Goal: Transaction & Acquisition: Purchase product/service

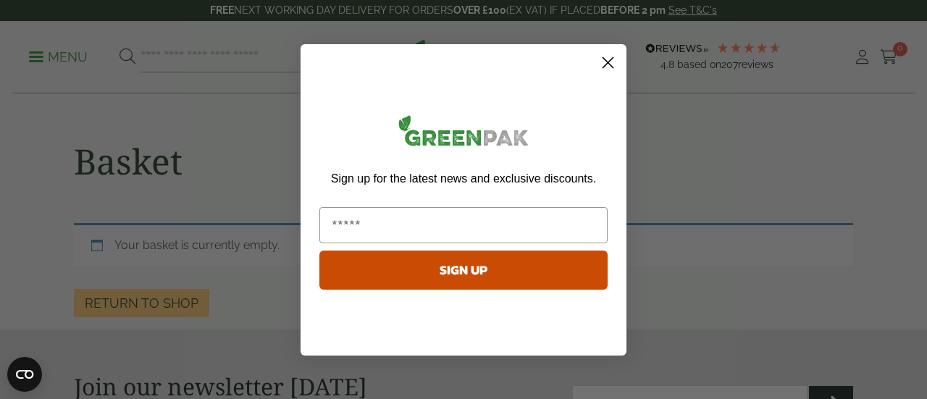
click at [611, 62] on circle "Close dialog" at bounding box center [608, 62] width 24 height 24
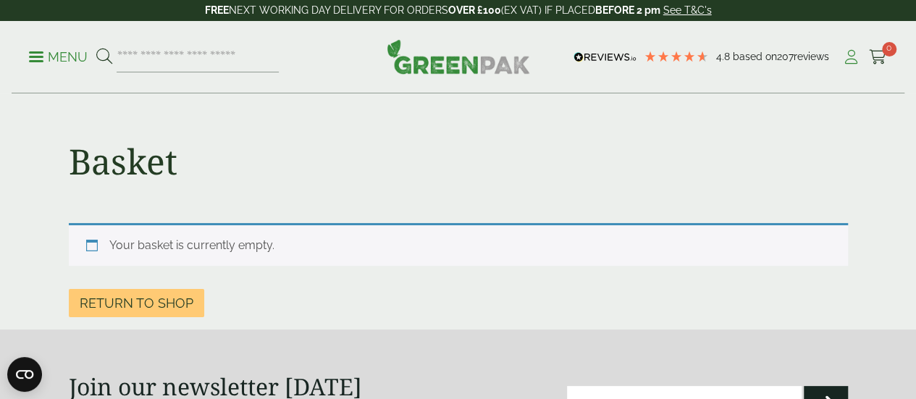
click at [850, 62] on icon at bounding box center [851, 57] width 18 height 14
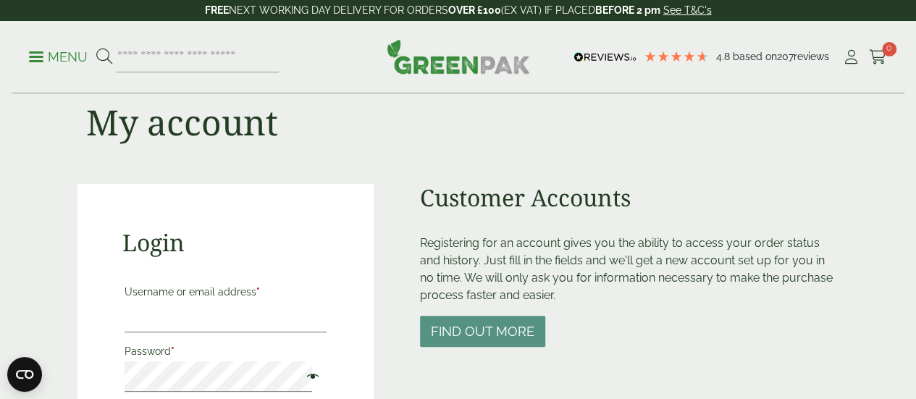
scroll to position [72, 0]
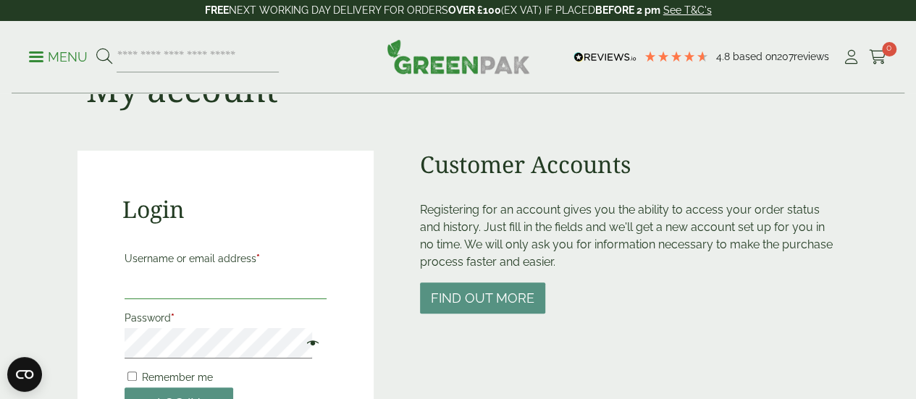
type input "**********"
click at [245, 283] on input "**********" at bounding box center [226, 284] width 203 height 30
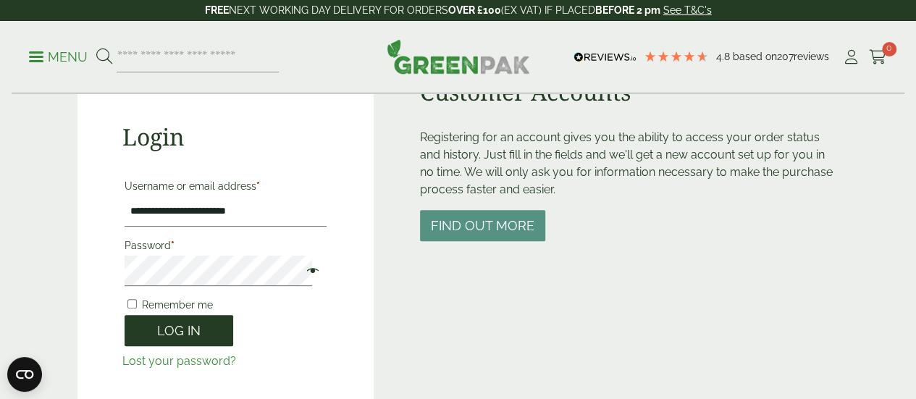
click at [183, 331] on button "Log in" at bounding box center [179, 330] width 109 height 31
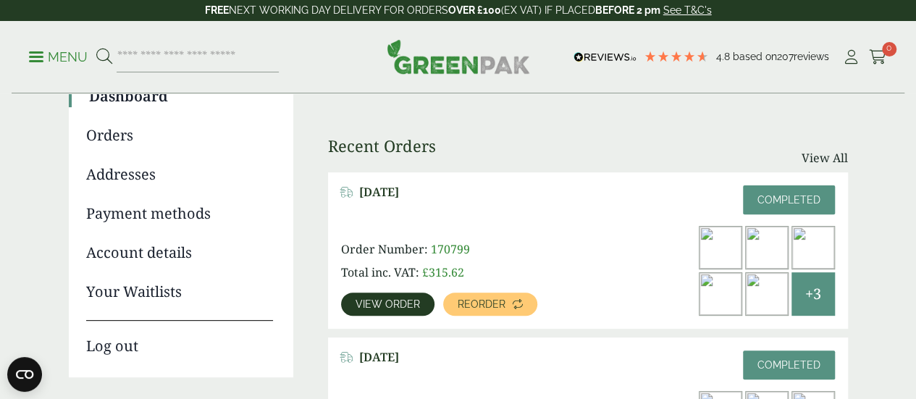
click at [394, 296] on link "View order" at bounding box center [387, 304] width 93 height 23
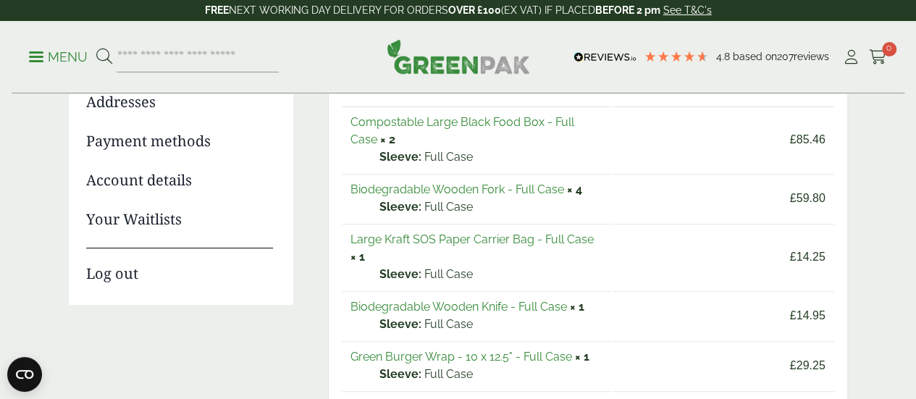
scroll to position [145, 0]
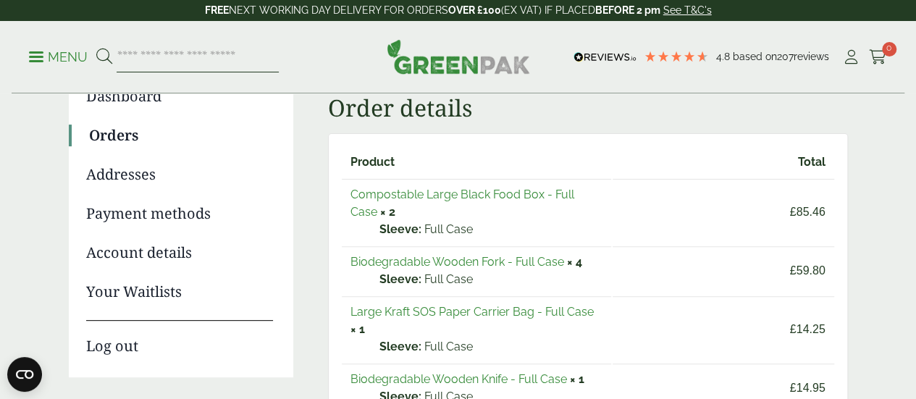
click at [264, 54] on input "search" at bounding box center [198, 57] width 162 height 30
type input "**********"
click at [96, 48] on button at bounding box center [104, 57] width 16 height 19
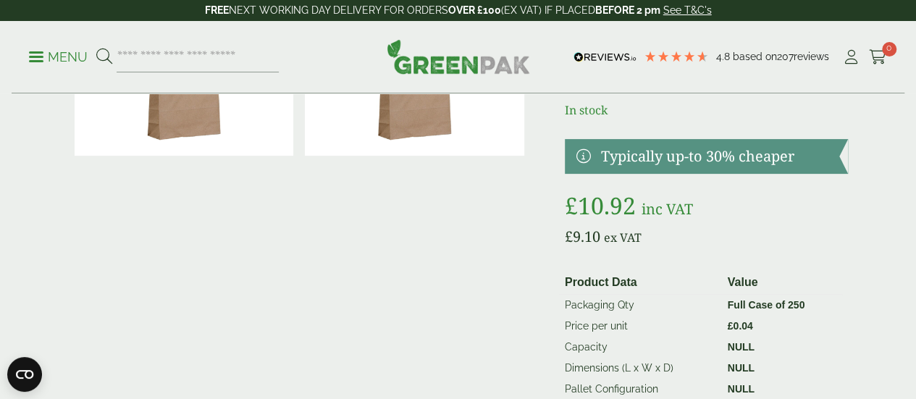
scroll to position [217, 0]
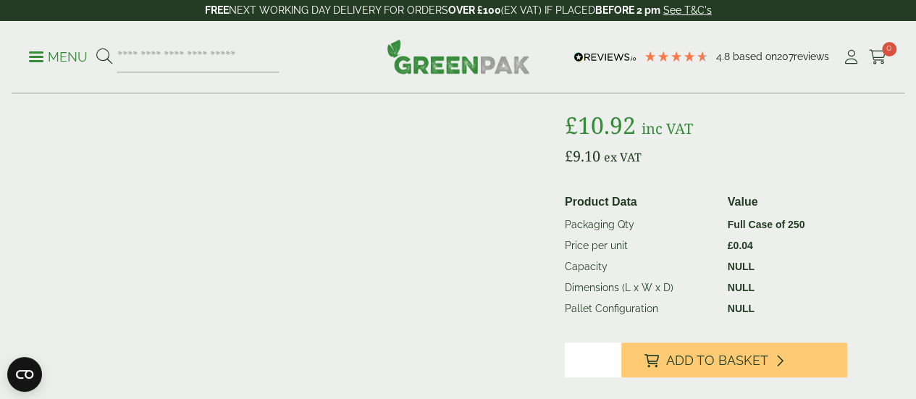
drag, startPoint x: 690, startPoint y: 375, endPoint x: 642, endPoint y: 347, distance: 56.1
click at [659, 367] on icon at bounding box center [652, 360] width 14 height 13
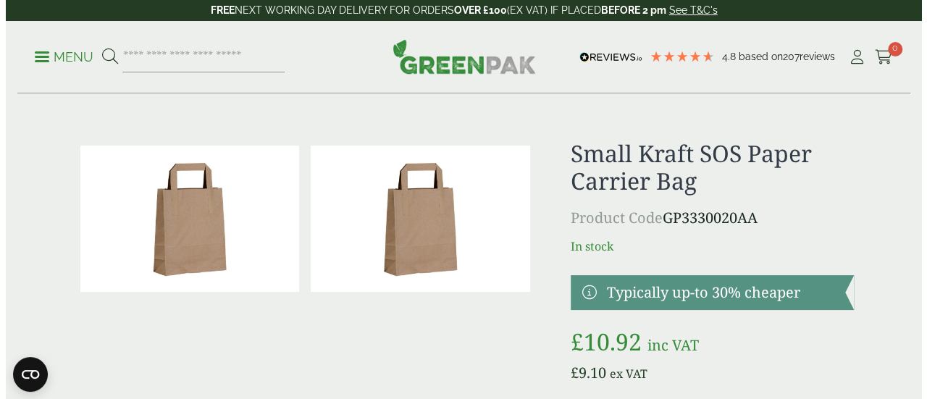
scroll to position [0, 0]
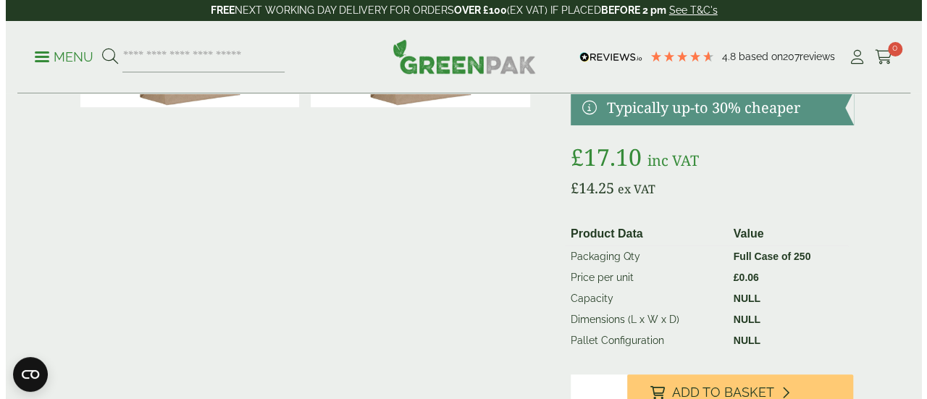
scroll to position [217, 0]
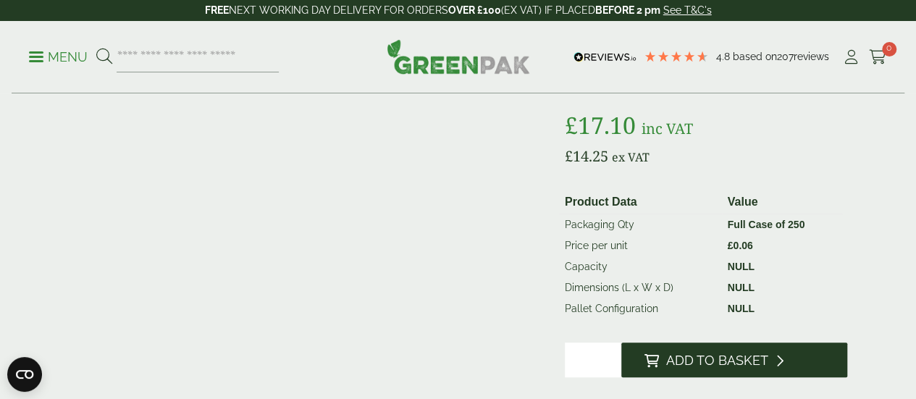
click at [760, 367] on button "Add to Basket" at bounding box center [734, 360] width 227 height 35
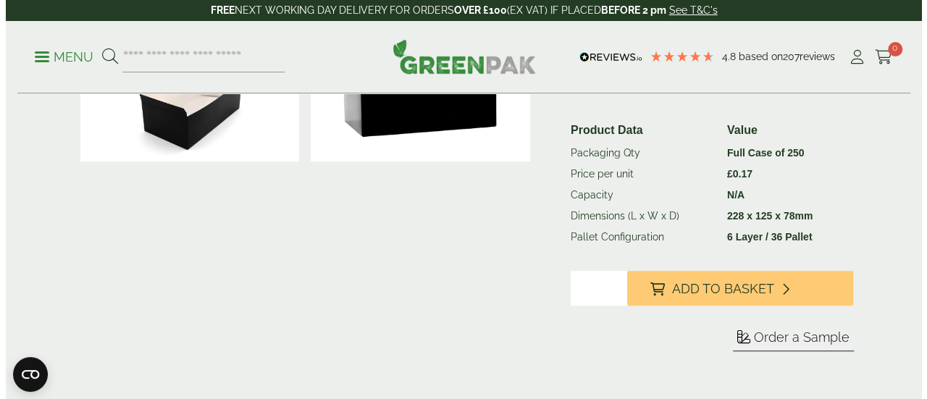
scroll to position [290, 0]
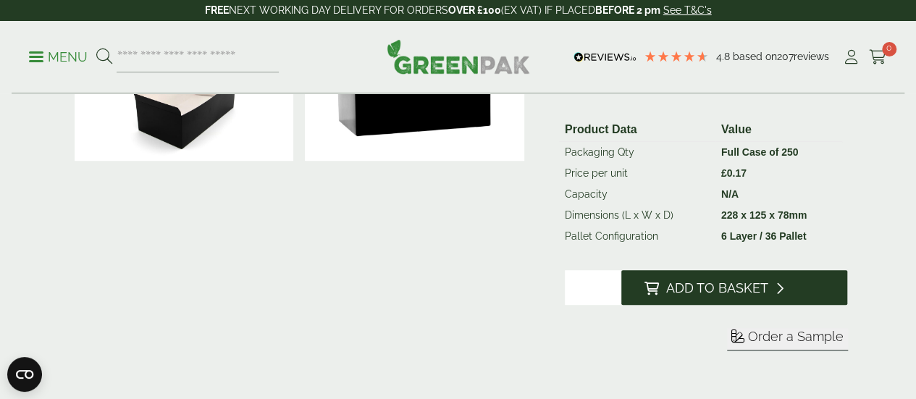
click at [702, 296] on span "Add to Basket" at bounding box center [717, 288] width 102 height 16
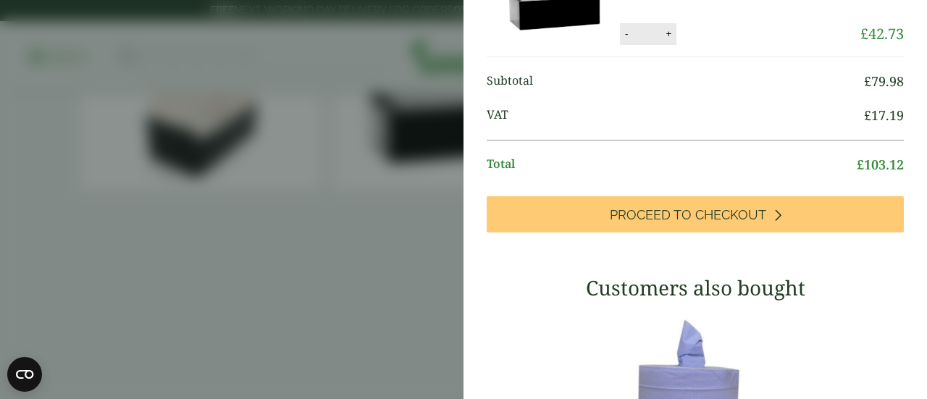
scroll to position [507, 0]
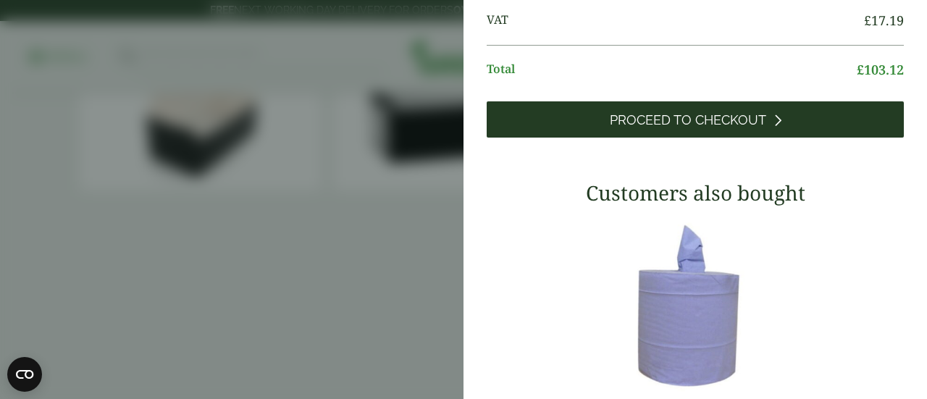
click at [710, 128] on span "Proceed to Checkout" at bounding box center [688, 120] width 156 height 16
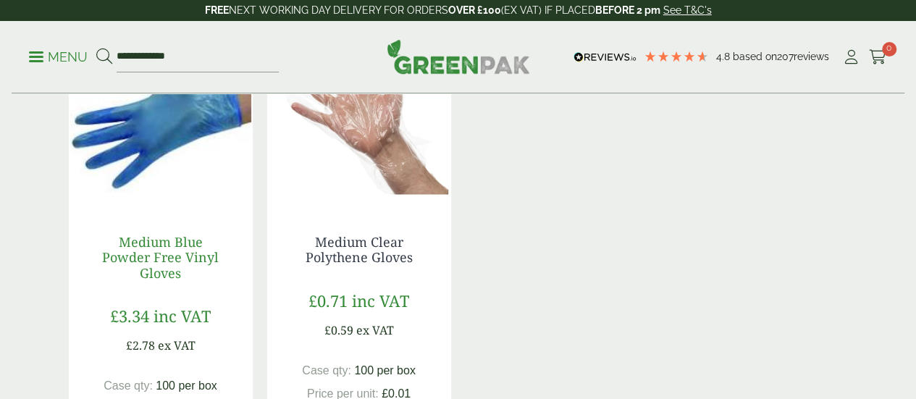
click at [167, 281] on link "Medium Blue Powder Free Vinyl Gloves" at bounding box center [160, 257] width 117 height 49
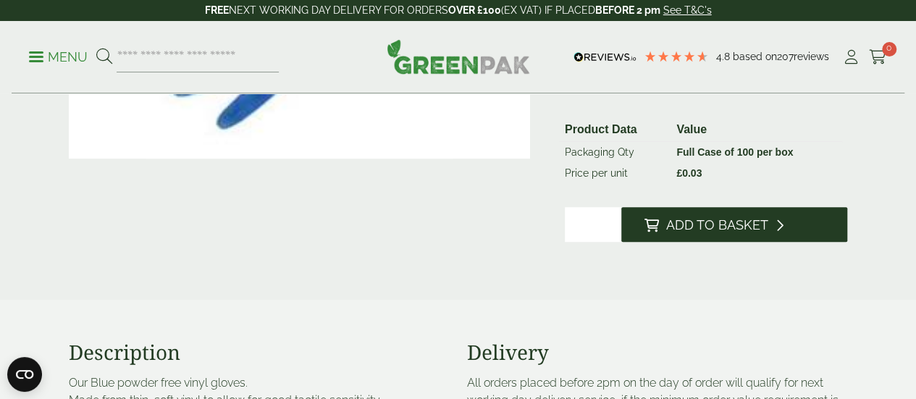
type input "*"
click at [659, 232] on icon at bounding box center [652, 225] width 14 height 13
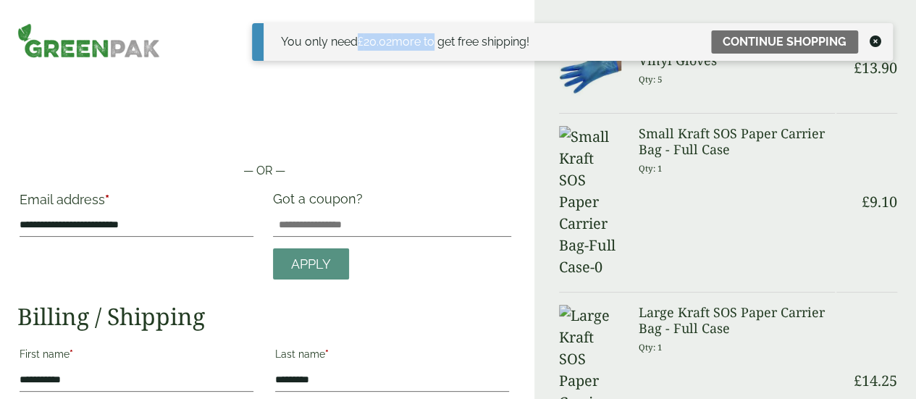
drag, startPoint x: 362, startPoint y: 43, endPoint x: 433, endPoint y: 37, distance: 71.2
click at [433, 37] on div "You only need £ 20.02 more to get free shipping!" at bounding box center [405, 41] width 248 height 17
click at [456, 38] on div "You only need £ 20.02 more to get free shipping!" at bounding box center [405, 41] width 248 height 17
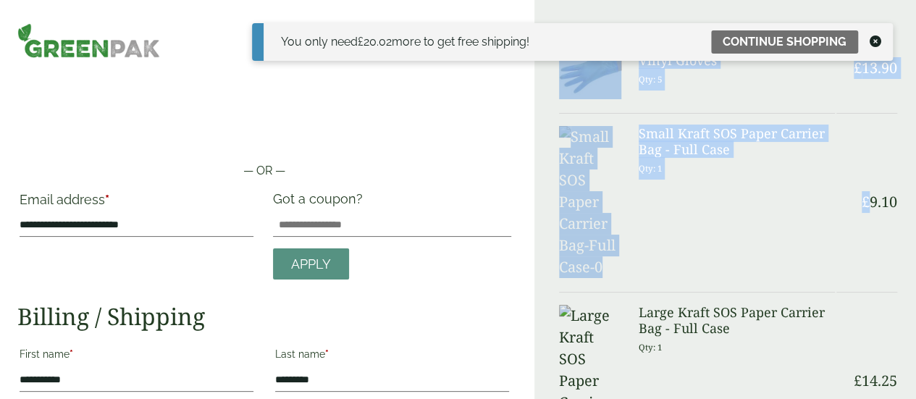
drag, startPoint x: 829, startPoint y: 146, endPoint x: 862, endPoint y: 141, distance: 33.7
click at [862, 192] on bdi "£ 9.10" at bounding box center [879, 202] width 35 height 20
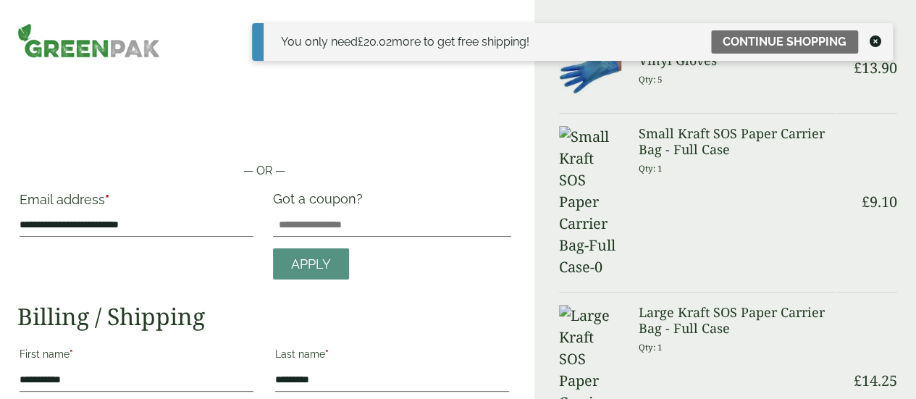
click at [876, 41] on icon at bounding box center [876, 41] width 12 height 12
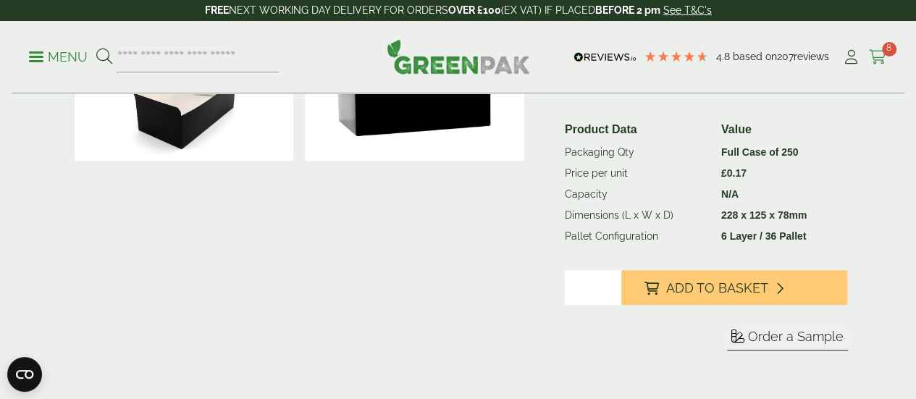
click at [879, 53] on icon at bounding box center [878, 57] width 18 height 14
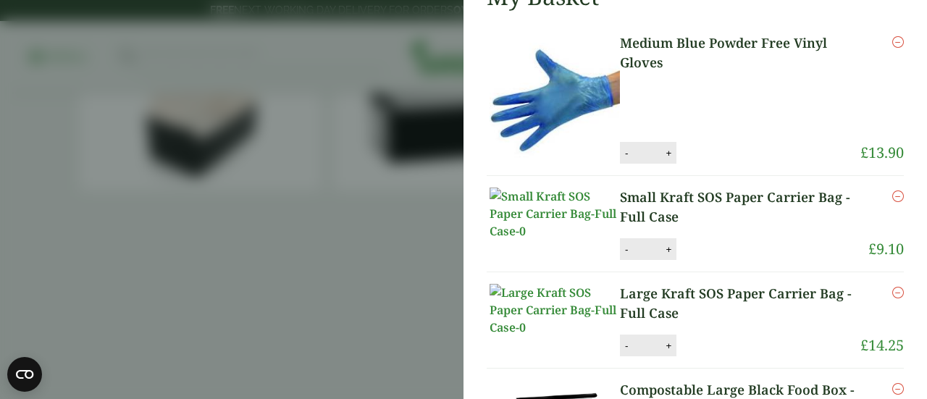
scroll to position [72, 0]
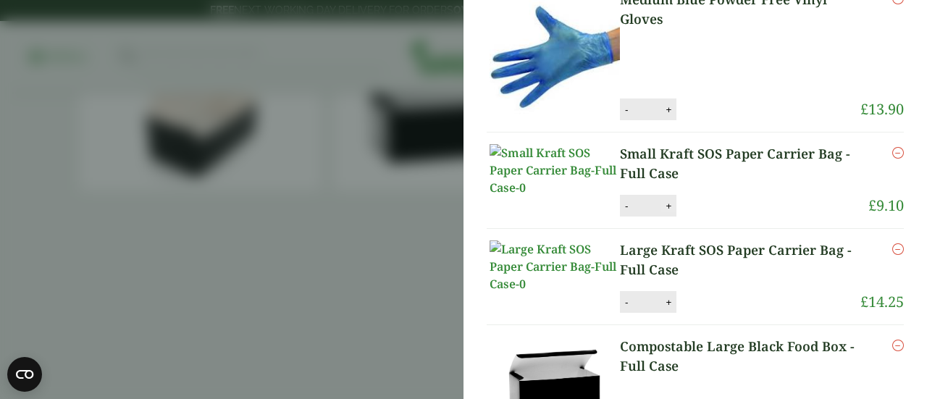
click at [671, 212] on button "+" at bounding box center [668, 206] width 14 height 12
type input "*"
click at [666, 309] on button "+" at bounding box center [668, 302] width 14 height 12
type input "*"
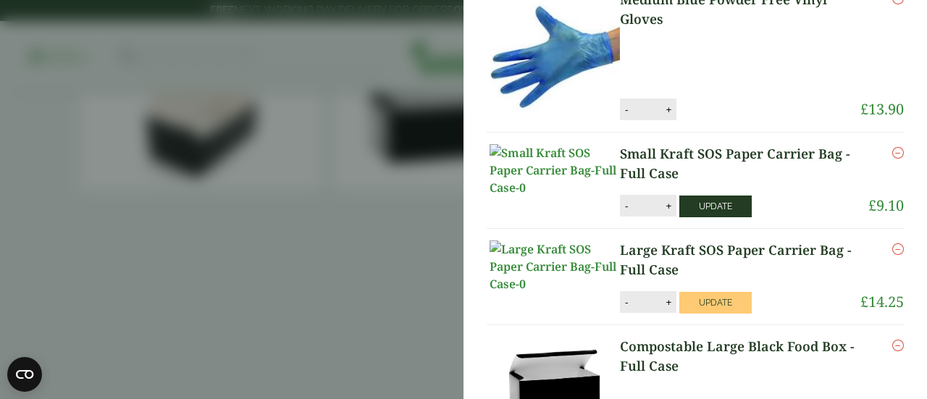
click at [726, 217] on button "Update" at bounding box center [715, 207] width 72 height 22
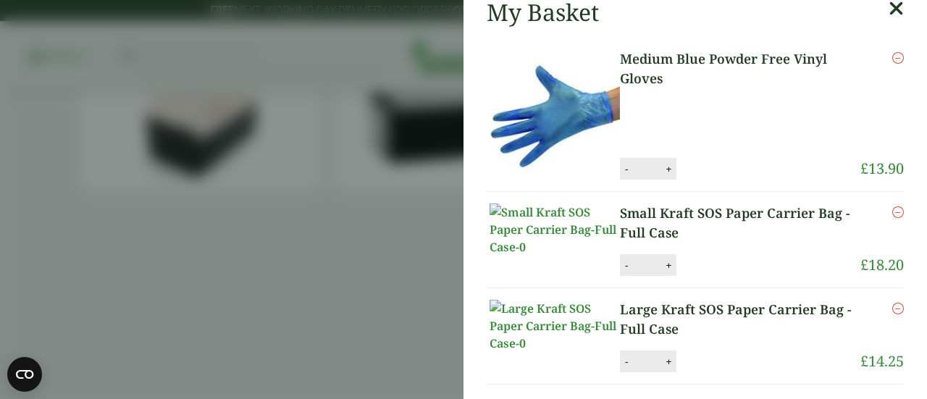
scroll to position [145, 0]
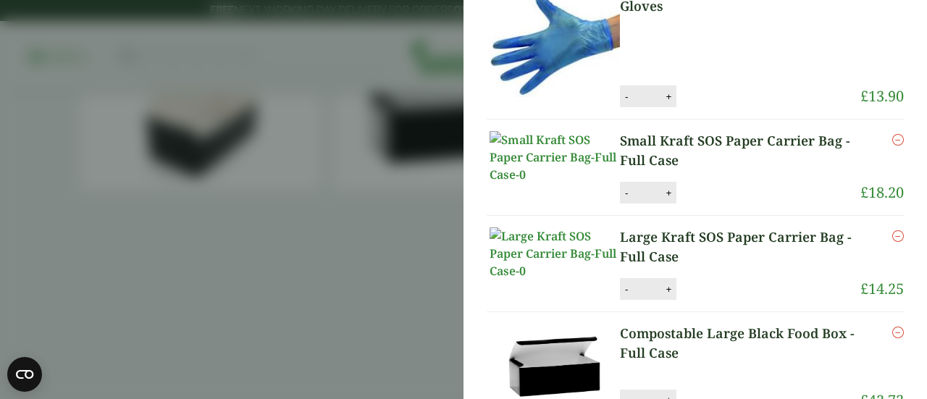
click at [668, 296] on button "+" at bounding box center [668, 289] width 14 height 12
type input "*"
click at [720, 301] on button "Update" at bounding box center [715, 290] width 72 height 22
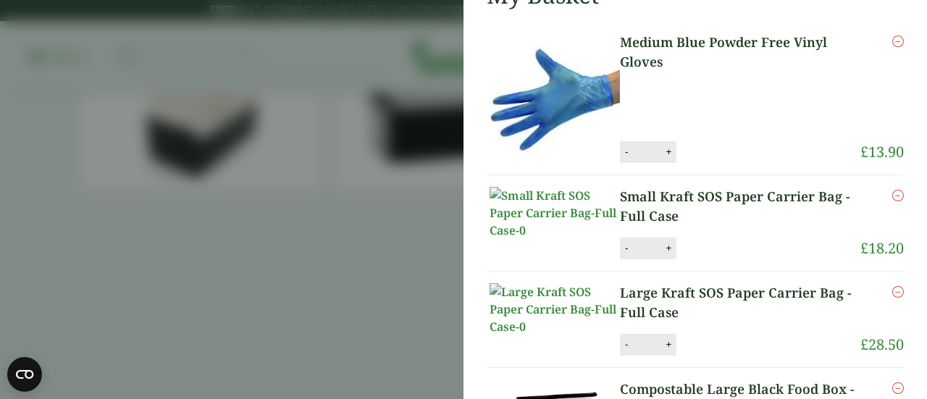
scroll to position [0, 0]
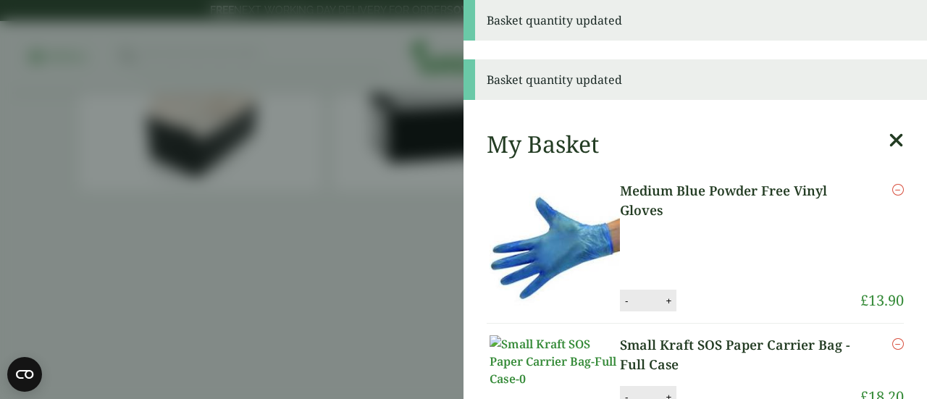
click at [340, 257] on aside "Basket quantity updated Basket quantity updated My Basket Medium Blue Powder Fr…" at bounding box center [463, 199] width 927 height 399
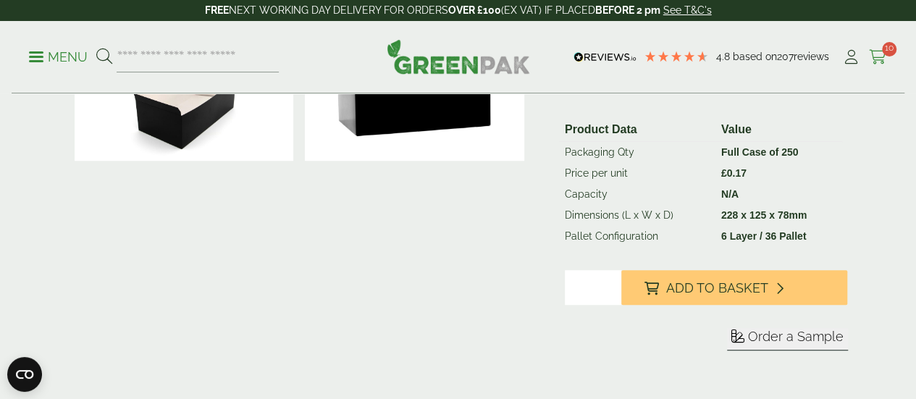
click at [883, 48] on span "10" at bounding box center [889, 49] width 14 height 14
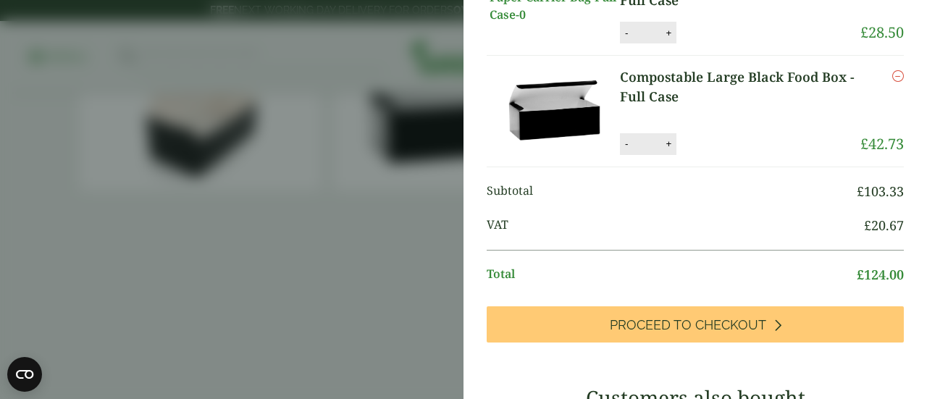
scroll to position [435, 0]
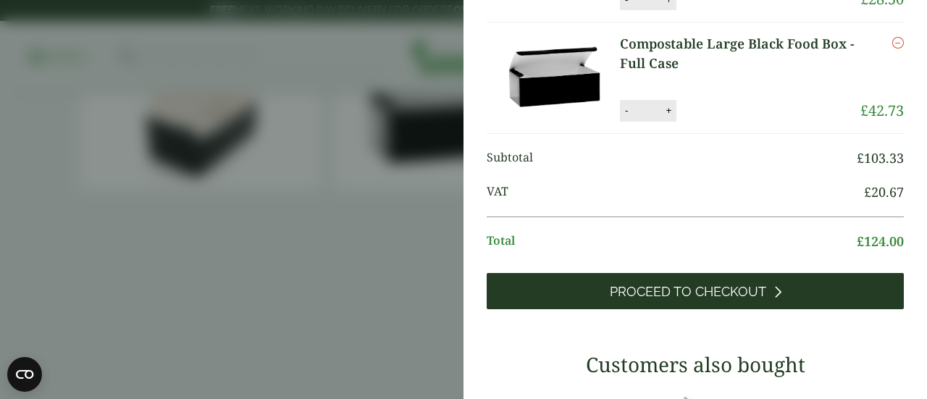
click at [697, 309] on link "Proceed to Checkout" at bounding box center [695, 291] width 417 height 36
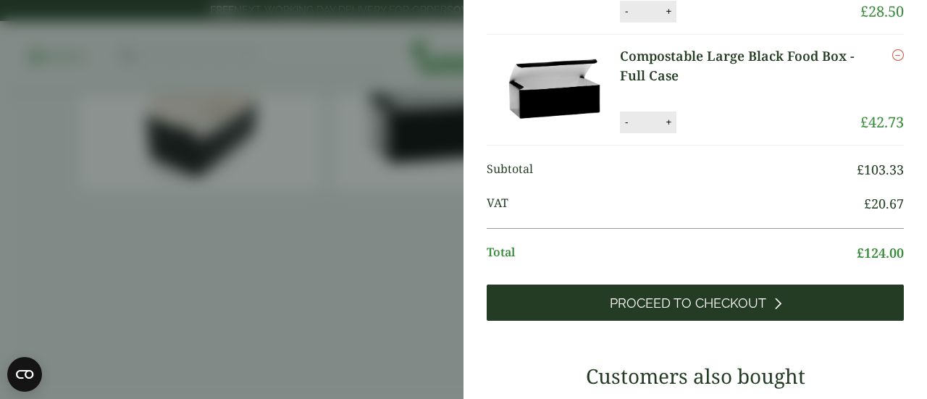
scroll to position [375, 0]
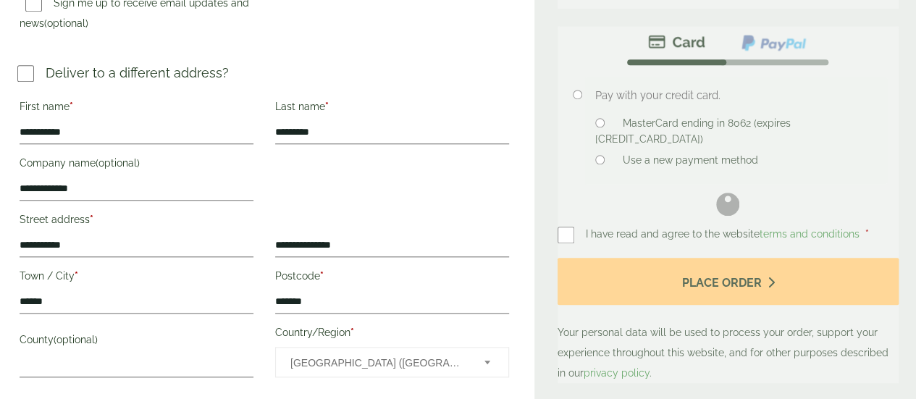
scroll to position [655, 0]
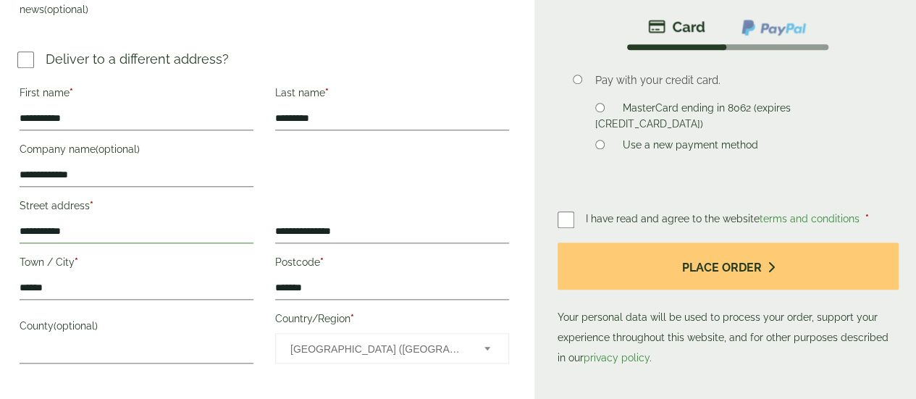
click at [165, 231] on input "**********" at bounding box center [137, 231] width 234 height 23
type input "*"
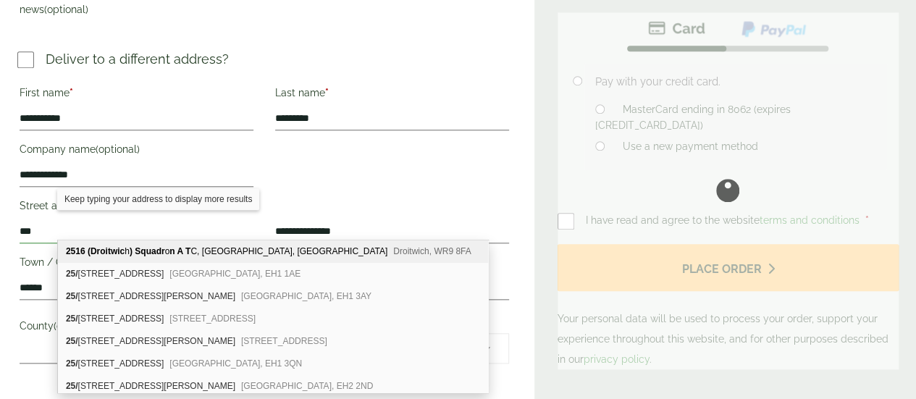
paste input "**********"
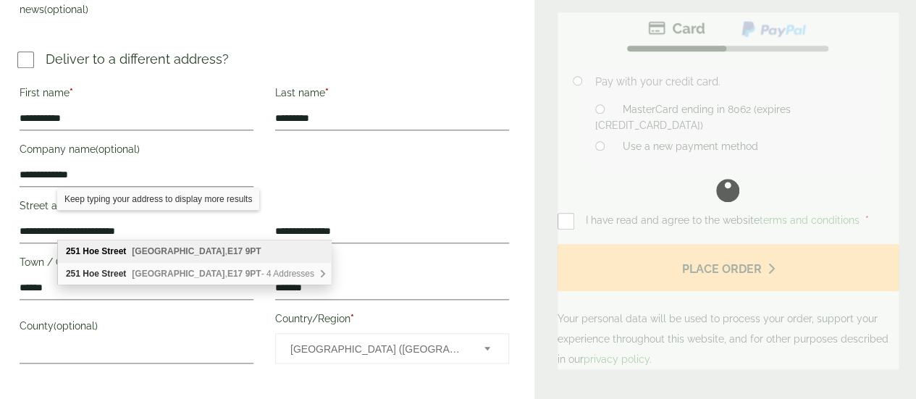
click at [151, 250] on b "[GEOGRAPHIC_DATA]" at bounding box center [178, 251] width 93 height 10
type input "**********"
type input "******"
type input "*******"
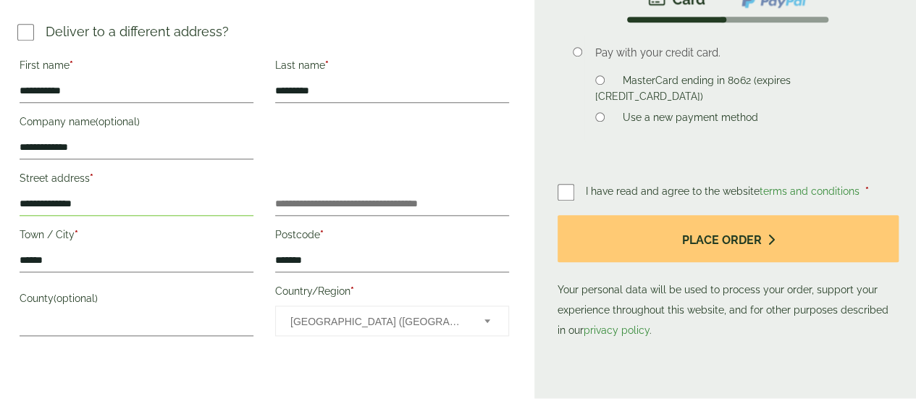
scroll to position [582, 0]
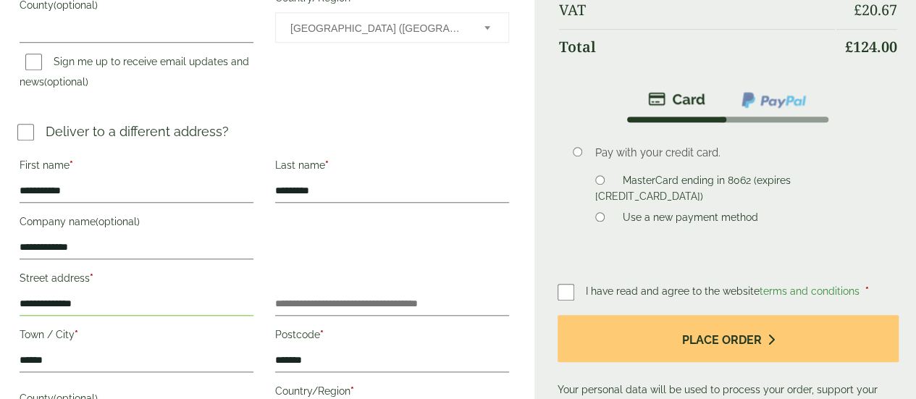
click at [788, 109] on img at bounding box center [773, 100] width 67 height 19
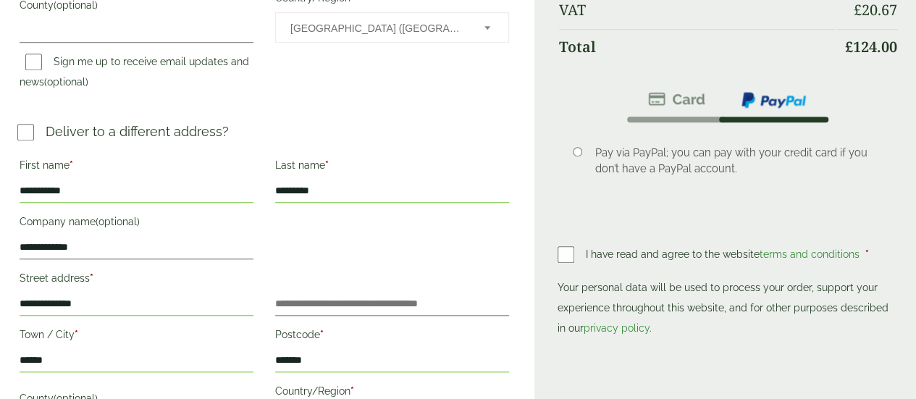
scroll to position [655, 0]
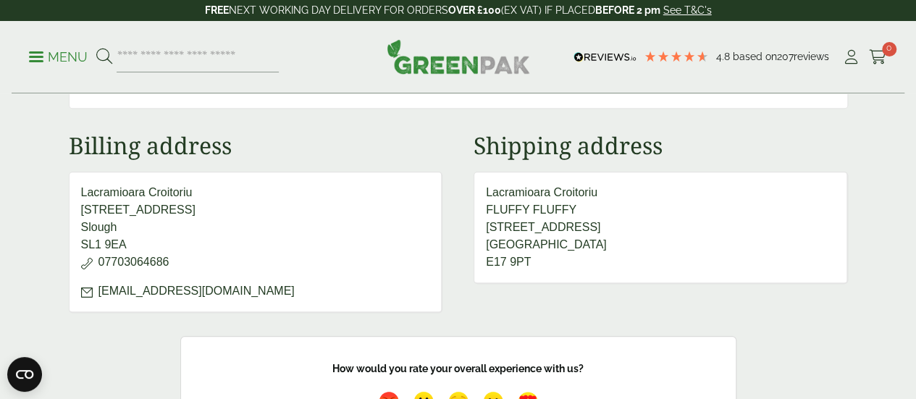
scroll to position [652, 0]
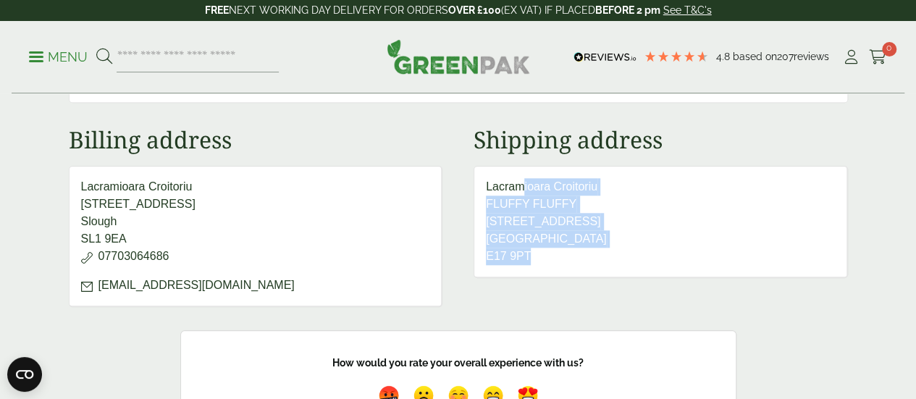
drag, startPoint x: 603, startPoint y: 256, endPoint x: 490, endPoint y: 173, distance: 139.4
click at [490, 173] on address "Lacramioara Croitoriu FLUFFY FLUFFY [STREET_ADDRESS]" at bounding box center [661, 222] width 374 height 112
click at [500, 196] on address "Lacramioara Croitoriu FLUFFY FLUFFY [STREET_ADDRESS]" at bounding box center [661, 222] width 374 height 112
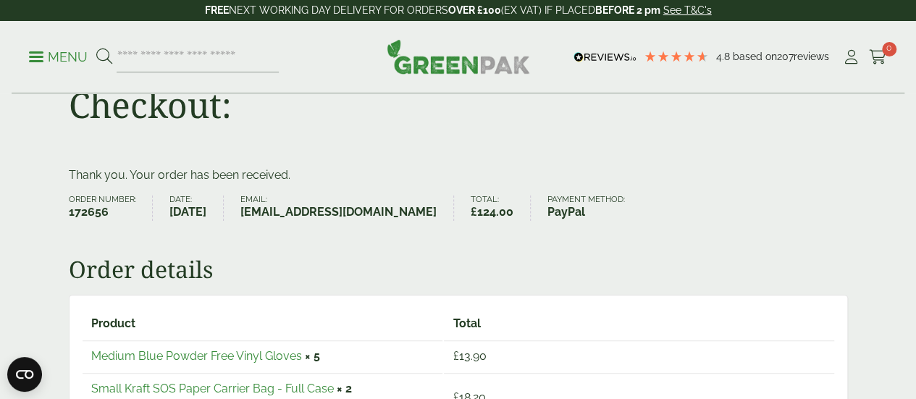
scroll to position [0, 0]
